Goal: Information Seeking & Learning: Learn about a topic

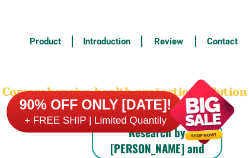
scroll to position [3362, 0]
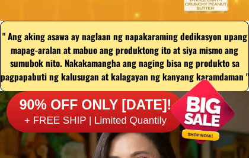
click at [201, 138] on div at bounding box center [202, 111] width 93 height 93
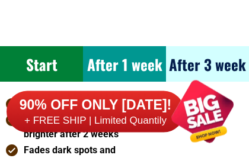
scroll to position [7023, 0]
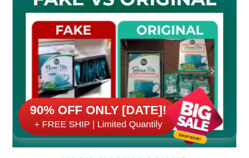
scroll to position [476, 0]
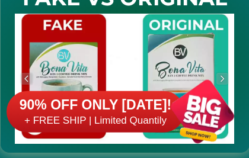
click at [189, 94] on div at bounding box center [202, 111] width 93 height 93
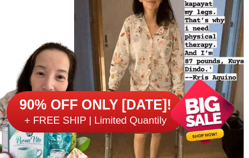
scroll to position [1519, 0]
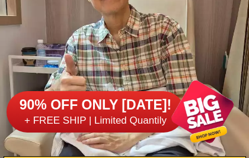
scroll to position [4183, 0]
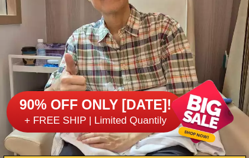
click at [199, 134] on div at bounding box center [202, 111] width 93 height 93
click at [205, 100] on div at bounding box center [202, 111] width 93 height 93
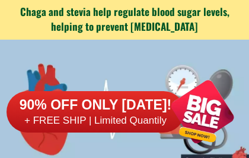
scroll to position [5155, 0]
